Goal: Transaction & Acquisition: Purchase product/service

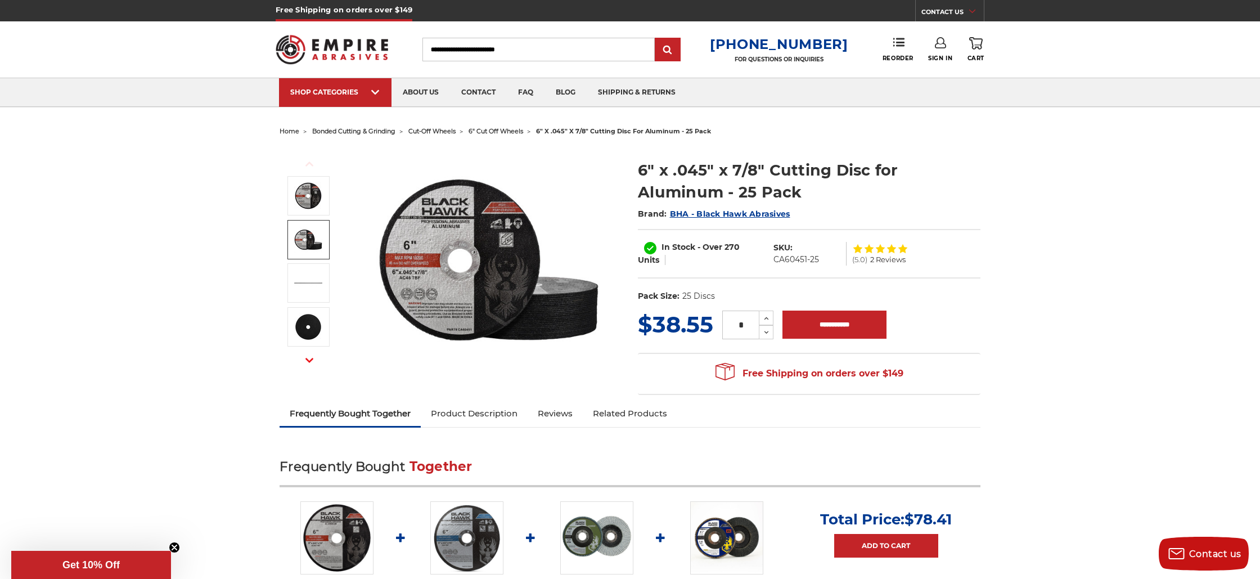
click at [313, 241] on img at bounding box center [308, 240] width 28 height 28
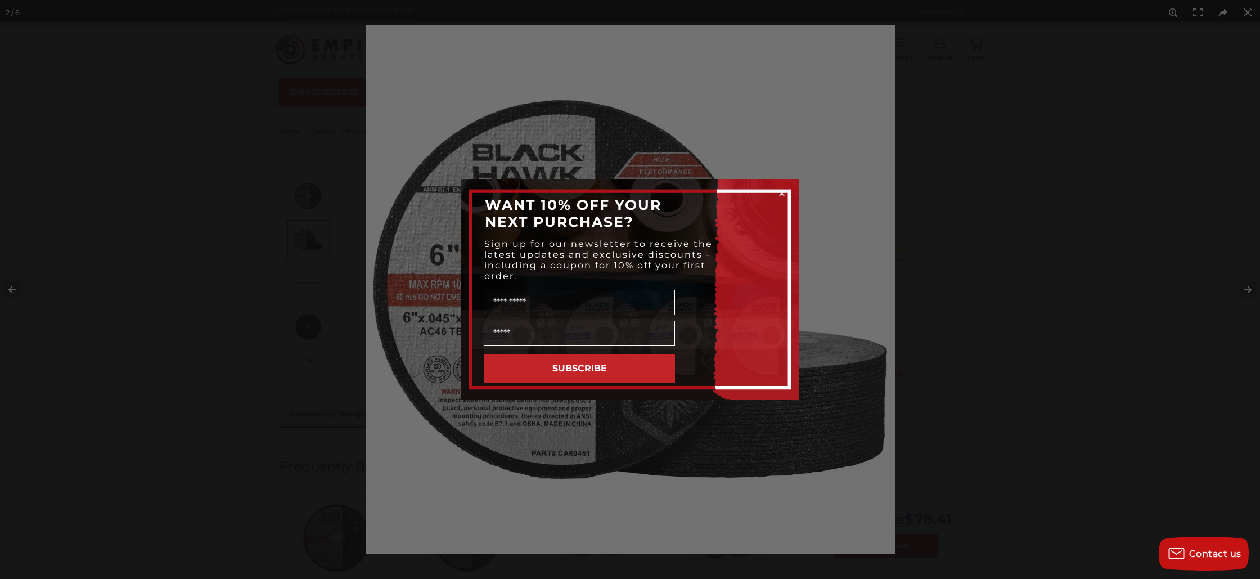
click at [546, 275] on p "Sign up for our newsletter to receive the latest updates and exclusive discount…" at bounding box center [602, 260] width 236 height 43
click at [546, 275] on span "Sign up for our newsletter to receive the latest updates and exclusive discount…" at bounding box center [598, 260] width 228 height 43
click at [820, 292] on div "Close dialog WANT 10% OFF YOUR NEXT PURCHASE? Sign up for our newsletter to rec…" at bounding box center [630, 289] width 1260 height 579
click at [551, 412] on div "Close dialog WANT 10% OFF YOUR NEXT PURCHASE? Sign up for our newsletter to rec…" at bounding box center [630, 289] width 1260 height 579
click at [11, 289] on div "Close dialog WANT 10% OFF YOUR NEXT PURCHASE? Sign up for our newsletter to rec…" at bounding box center [630, 289] width 1260 height 579
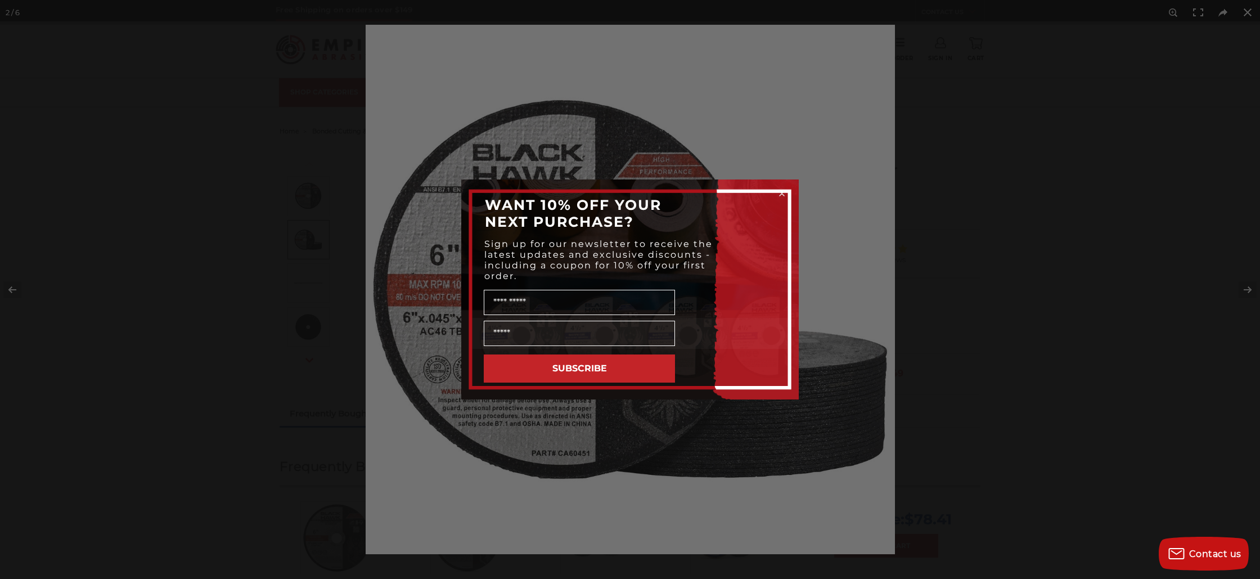
click at [12, 291] on div "Close dialog WANT 10% OFF YOUR NEXT PURCHASE? Sign up for our newsletter to rec…" at bounding box center [630, 289] width 1260 height 579
click at [1249, 11] on div "Close dialog WANT 10% OFF YOUR NEXT PURCHASE? Sign up for our newsletter to rec…" at bounding box center [630, 289] width 1260 height 579
